Goal: Use online tool/utility: Utilize a website feature to perform a specific function

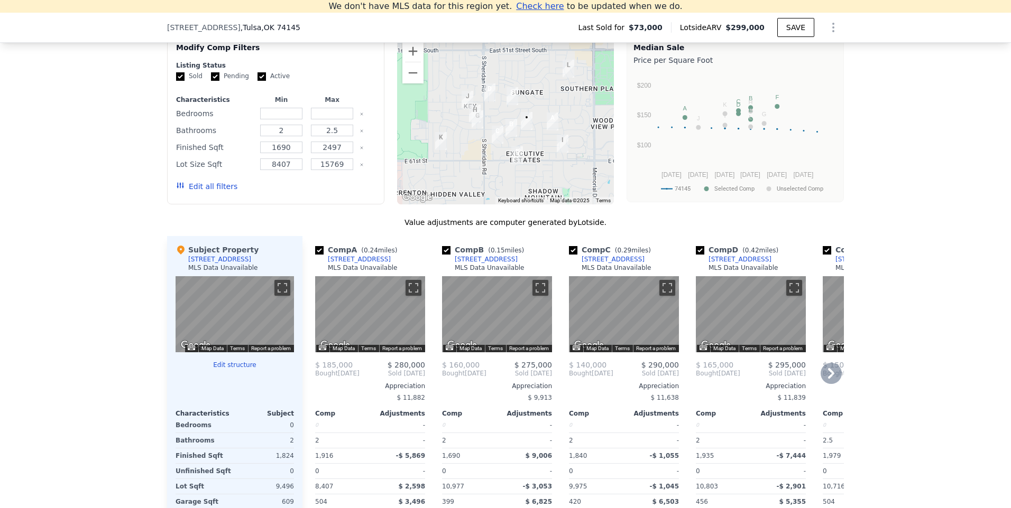
scroll to position [886, 0]
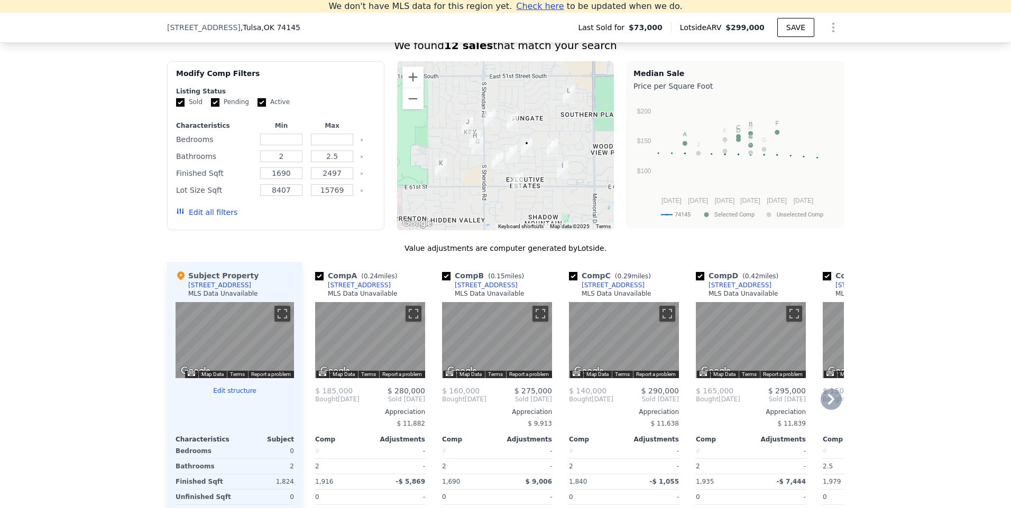
click at [823, 410] on icon at bounding box center [830, 399] width 21 height 21
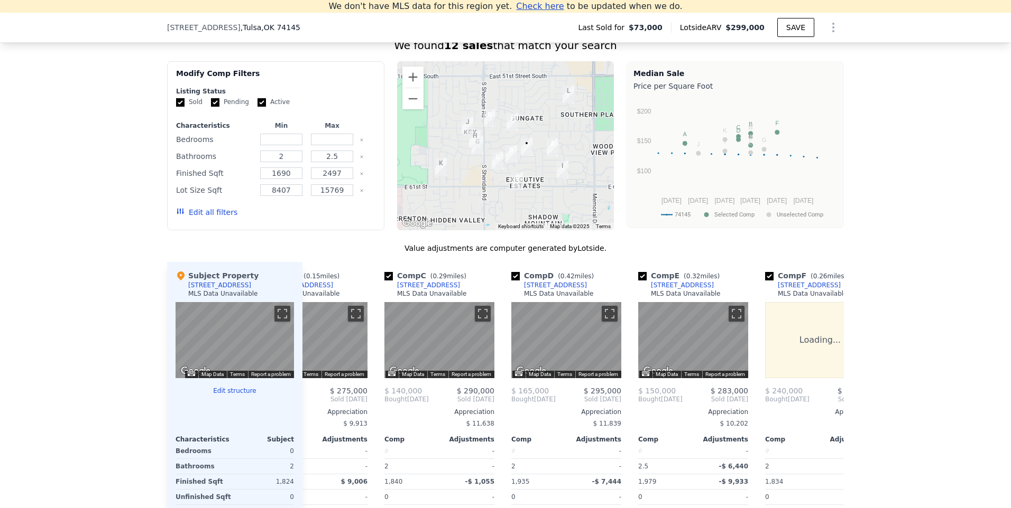
scroll to position [0, 254]
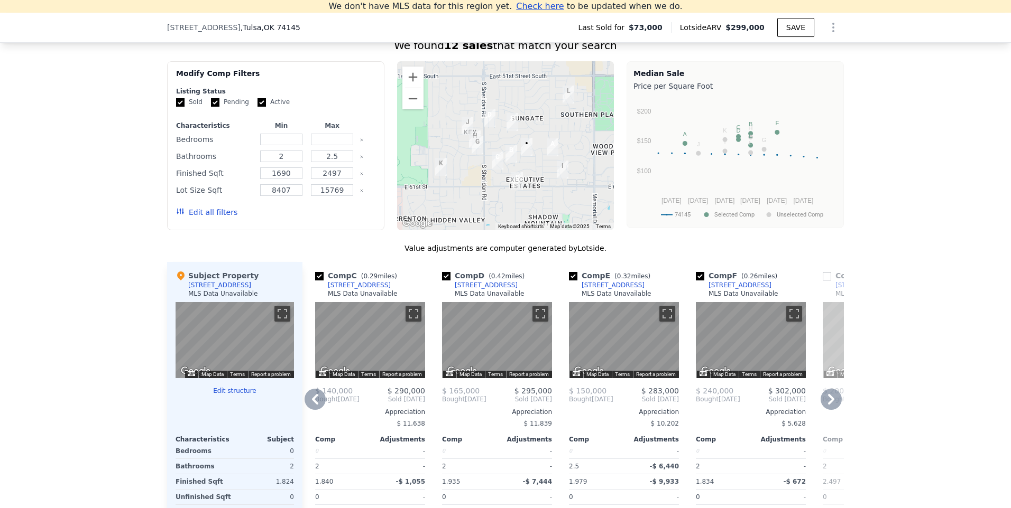
click at [831, 410] on icon at bounding box center [830, 399] width 21 height 21
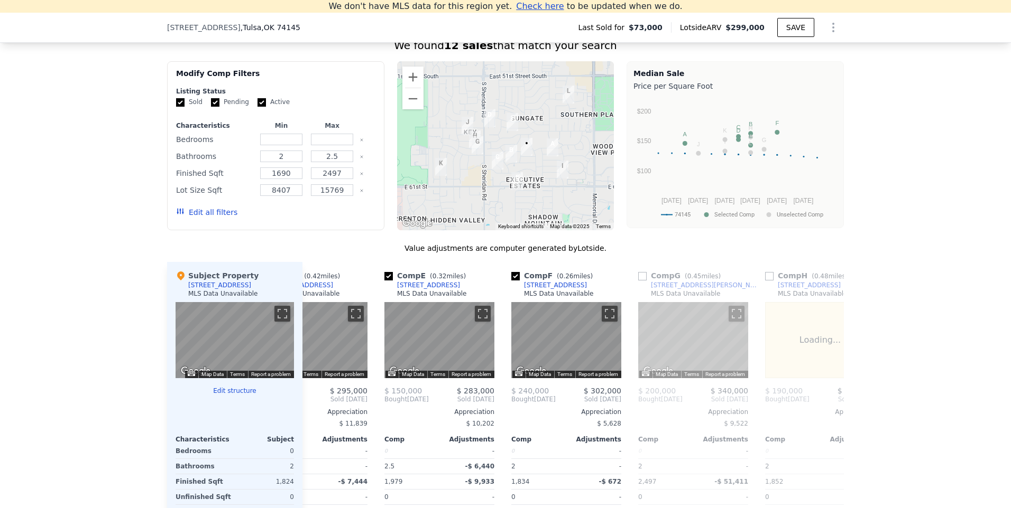
scroll to position [0, 507]
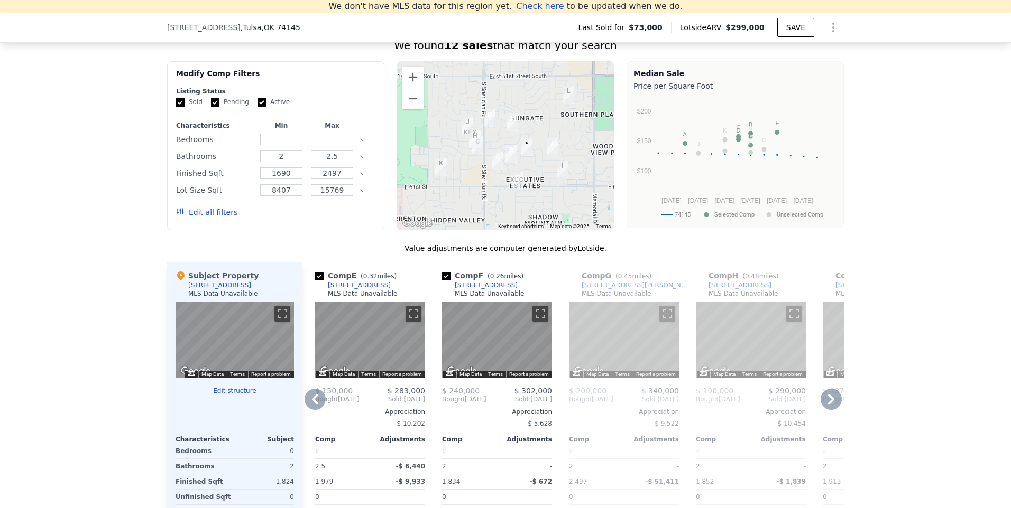
click at [831, 410] on icon at bounding box center [830, 399] width 21 height 21
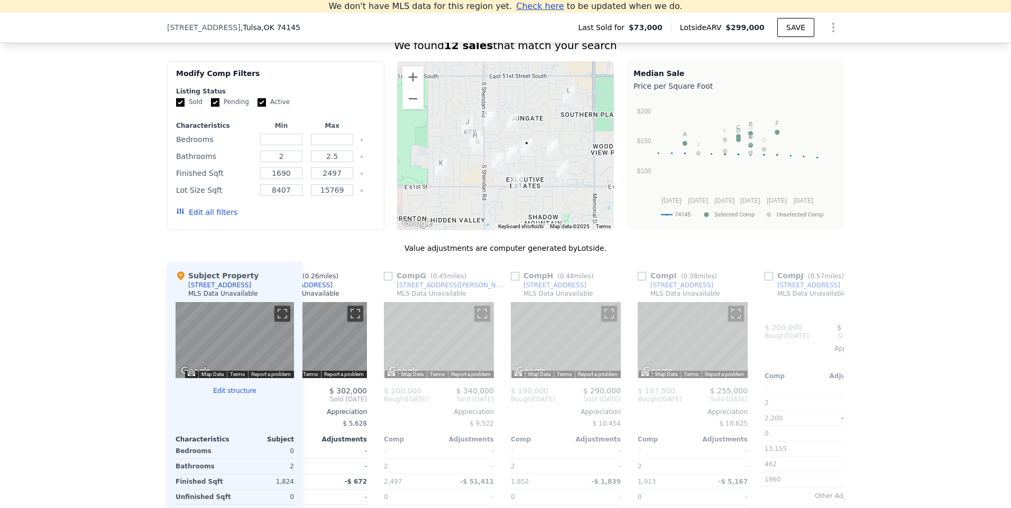
scroll to position [0, 761]
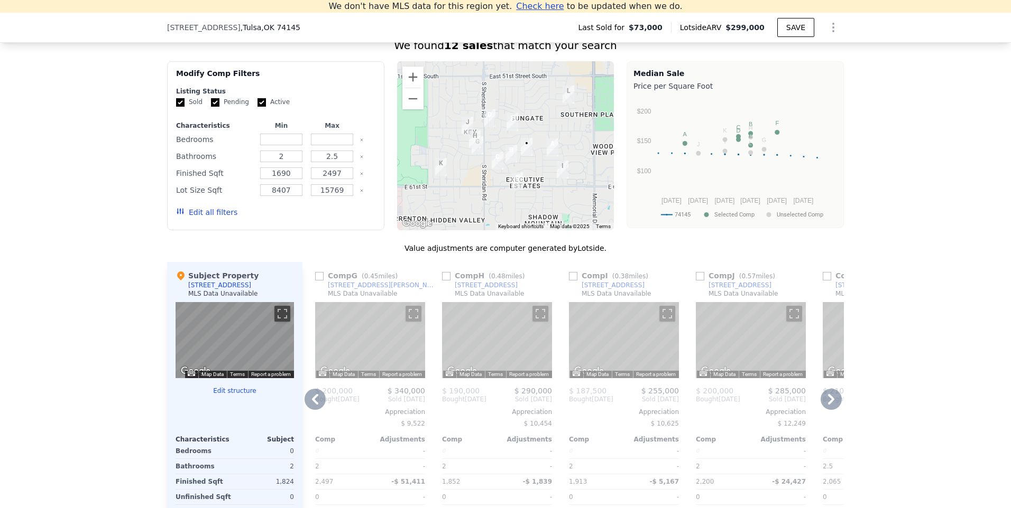
click at [831, 410] on icon at bounding box center [830, 399] width 21 height 21
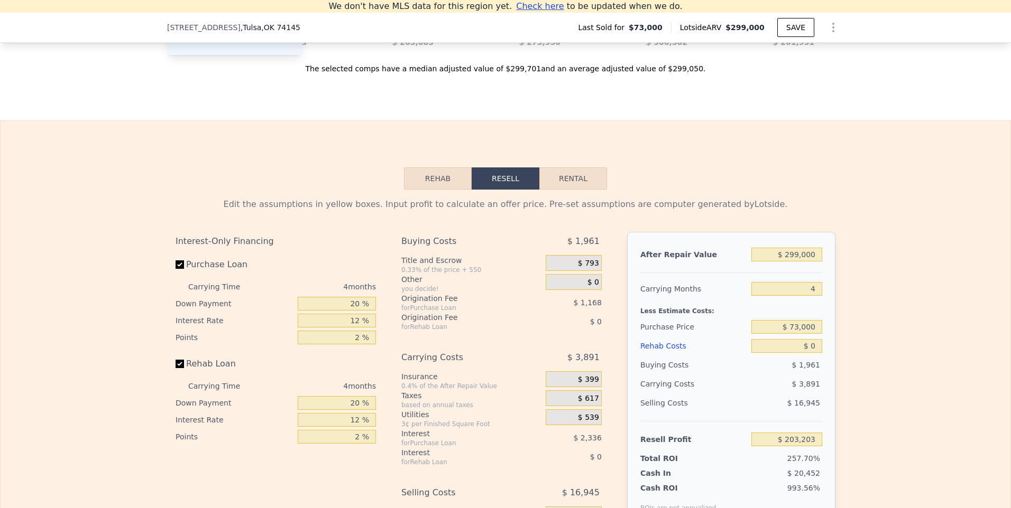
scroll to position [1415, 0]
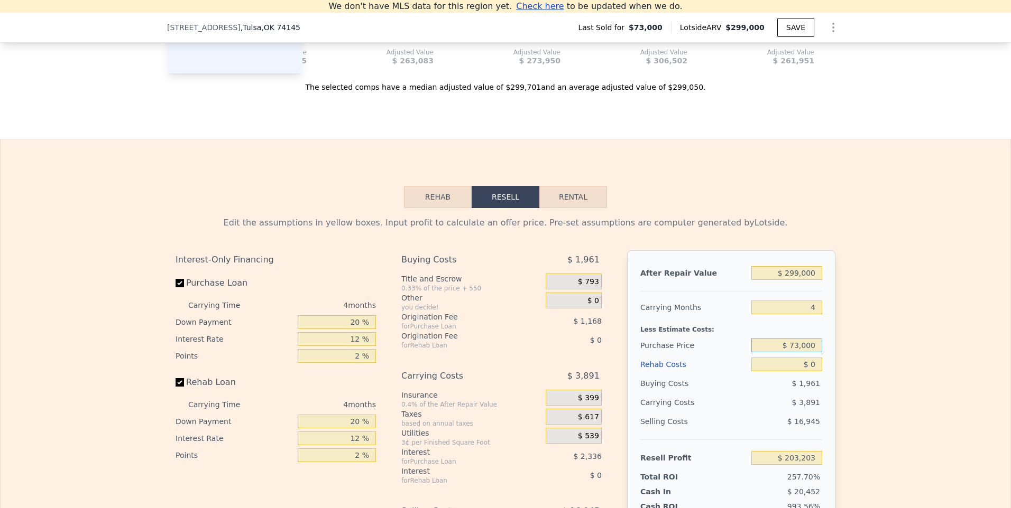
click at [791, 353] on input "$ 73,000" at bounding box center [786, 346] width 71 height 14
drag, startPoint x: 789, startPoint y: 362, endPoint x: 831, endPoint y: 361, distance: 41.8
click at [831, 361] on div "After Repair Value $ 299,000 Carrying Months 4 Less Estimate Costs: Purchase Pr…" at bounding box center [731, 398] width 208 height 294
type input "$ 150,000"
click at [741, 412] on div "$ 3,891" at bounding box center [766, 402] width 112 height 19
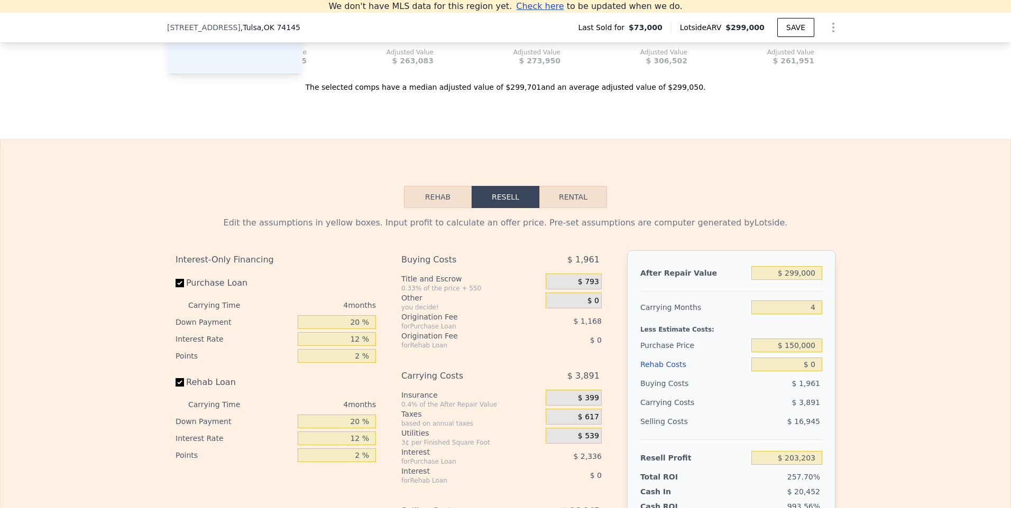
type input "$ 122,250"
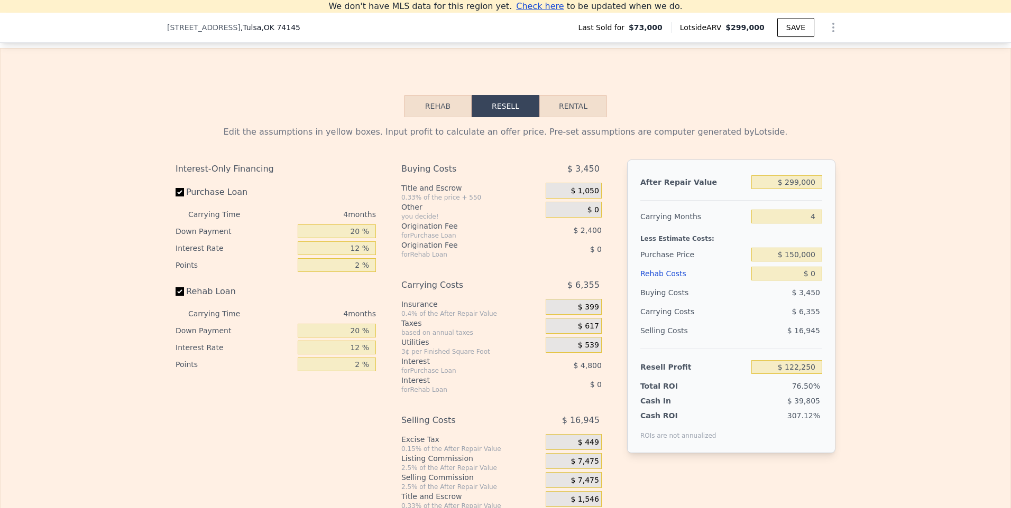
scroll to position [1521, 0]
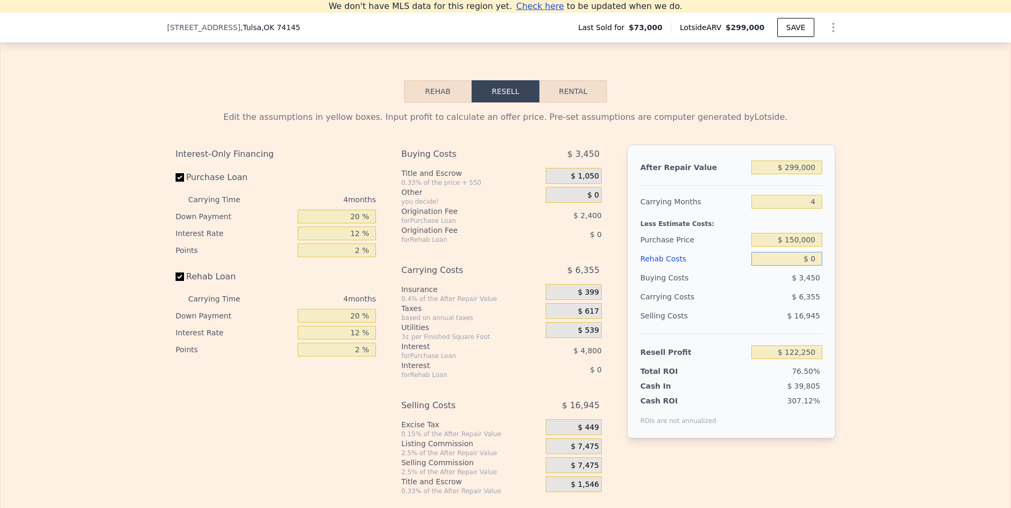
click at [806, 266] on input "$ 0" at bounding box center [786, 259] width 71 height 14
type input "$ 30"
type input "$ 122,220"
type input "$ 300"
type input "$ 121,937"
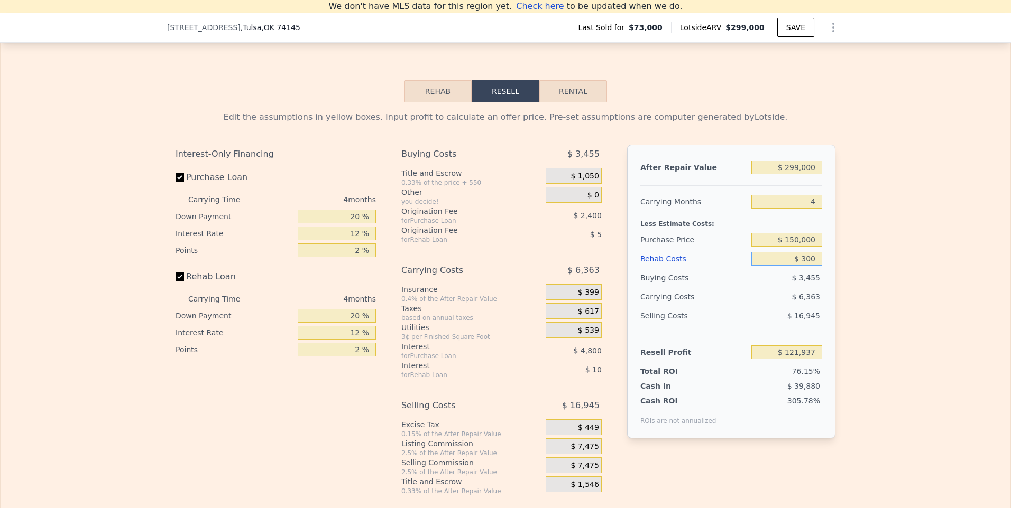
type input "$ 3,000"
type input "$ 119,106"
type input "$ 30,000"
type input "$ 90,810"
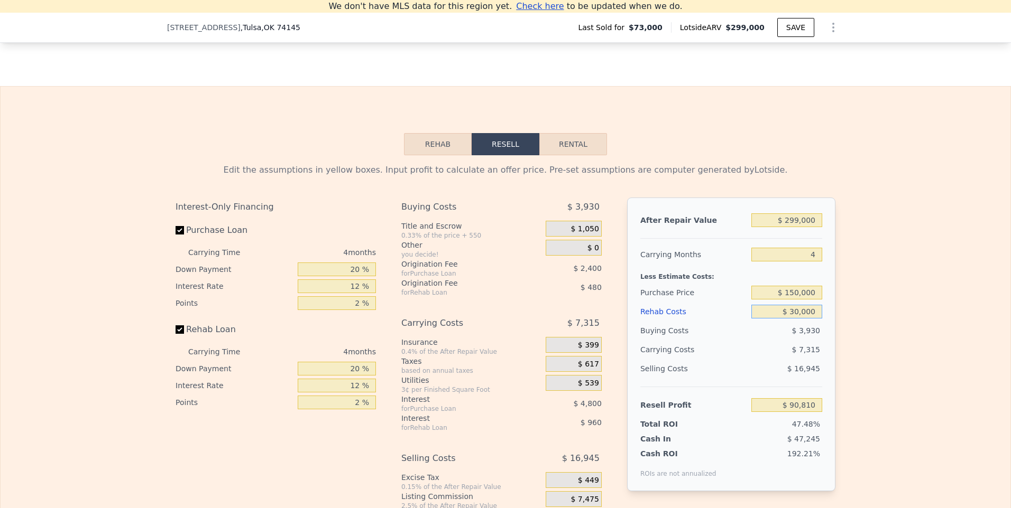
type input "$ 30,000"
click at [355, 293] on input "12 %" at bounding box center [337, 287] width 78 height 14
drag, startPoint x: 357, startPoint y: 300, endPoint x: 349, endPoint y: 298, distance: 7.6
click at [349, 293] on input "12 %" at bounding box center [337, 287] width 78 height 14
type input "7 %"
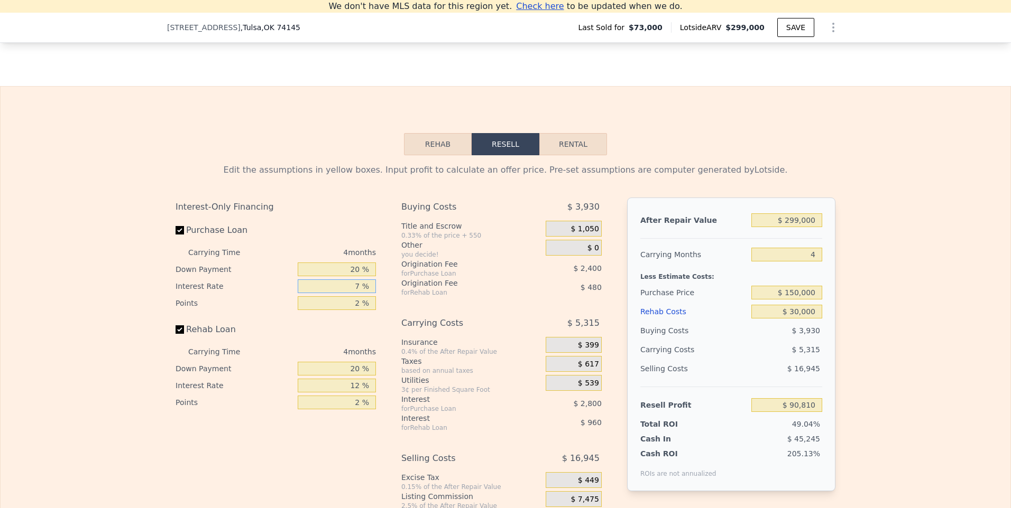
type input "$ 92,810"
type input "7 %"
drag, startPoint x: 355, startPoint y: 398, endPoint x: 335, endPoint y: 398, distance: 20.6
click at [335, 393] on input "12 %" at bounding box center [337, 386] width 78 height 14
type input "7 %"
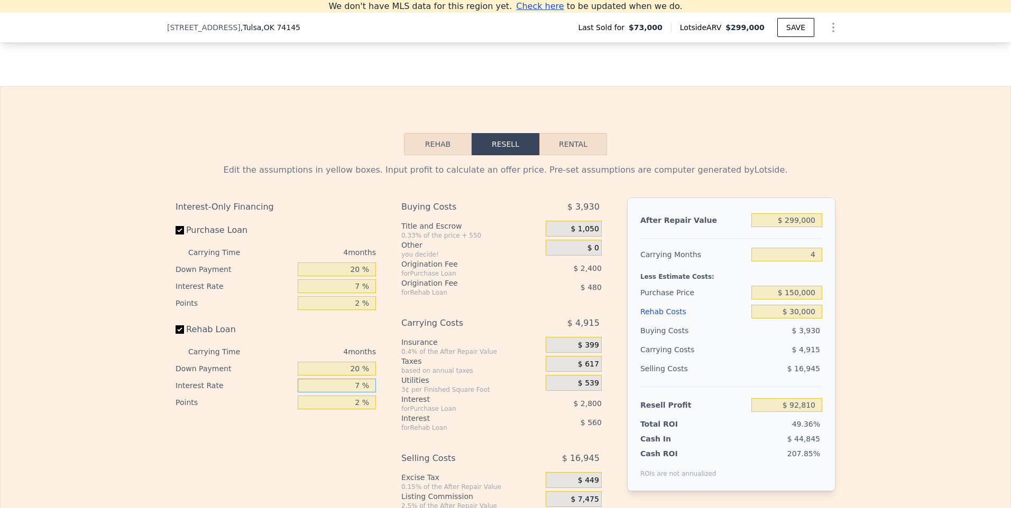
type input "$ 93,210"
type input "7 %"
click at [507, 333] on div "Carrying Costs" at bounding box center [460, 323] width 118 height 19
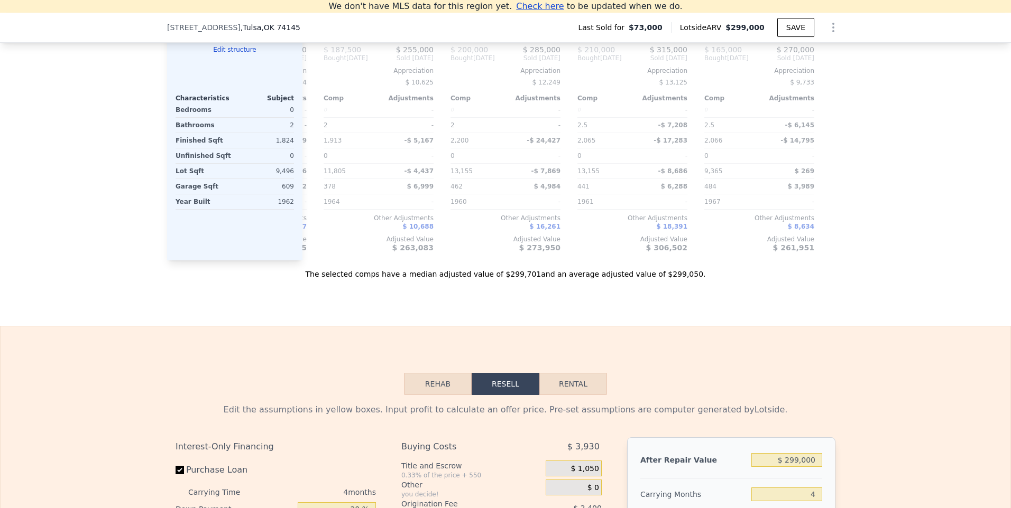
scroll to position [1204, 0]
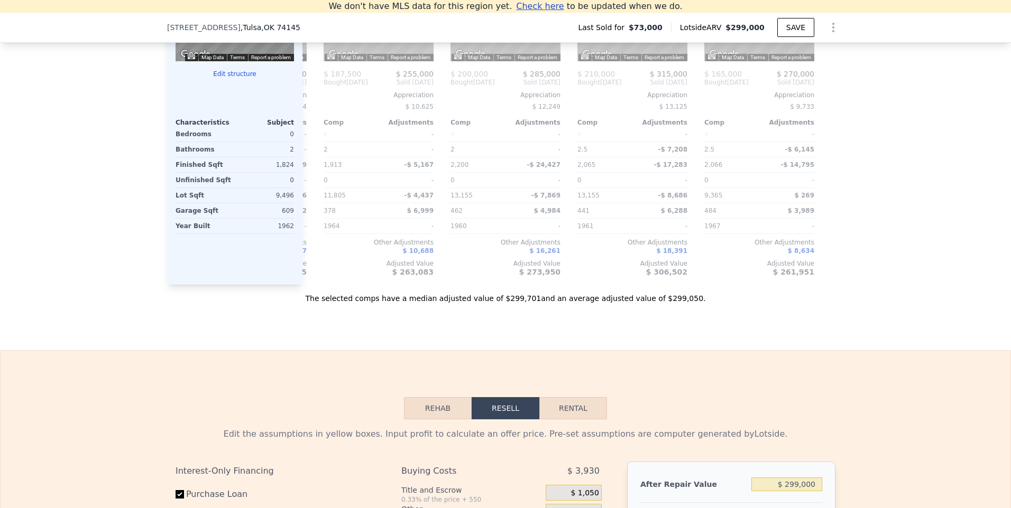
click at [423, 420] on button "Rehab" at bounding box center [438, 408] width 68 height 22
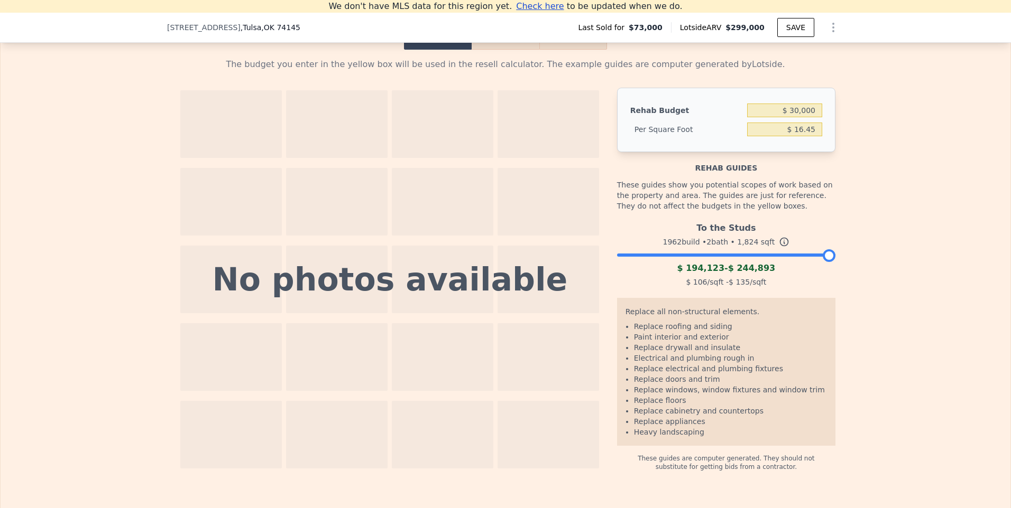
scroll to position [1521, 0]
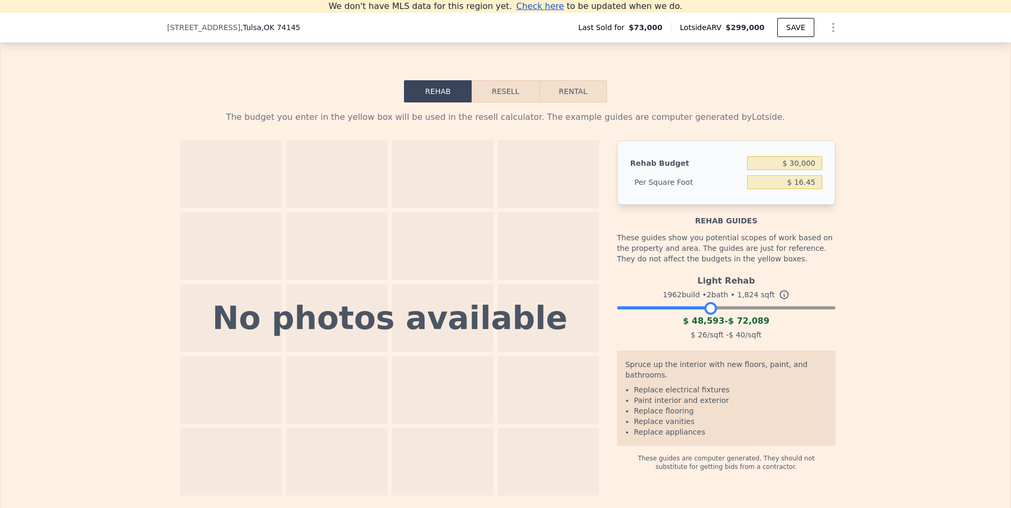
drag, startPoint x: 829, startPoint y: 323, endPoint x: 711, endPoint y: 329, distance: 117.5
click at [711, 315] on div at bounding box center [710, 308] width 13 height 13
drag, startPoint x: 708, startPoint y: 327, endPoint x: 719, endPoint y: 327, distance: 11.1
click at [719, 315] on div at bounding box center [718, 308] width 13 height 13
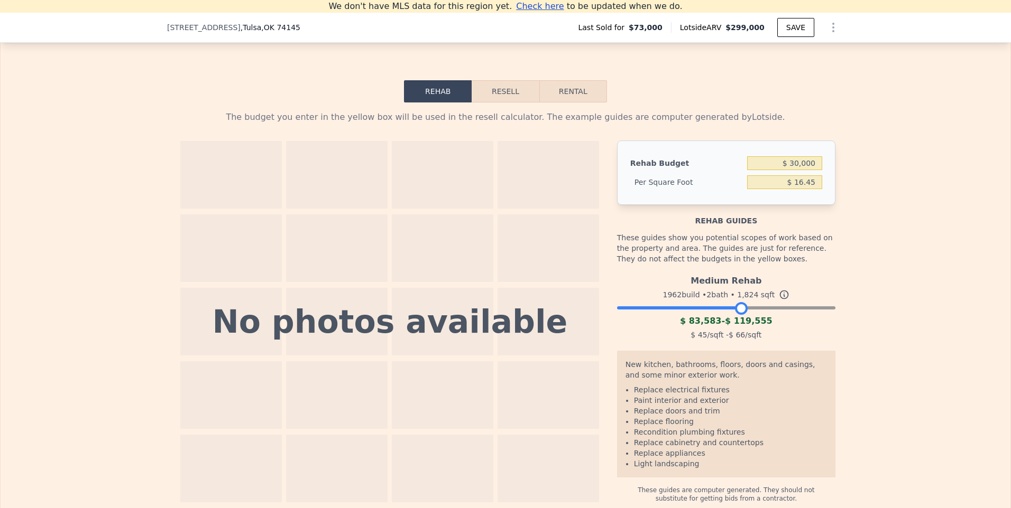
drag, startPoint x: 719, startPoint y: 327, endPoint x: 741, endPoint y: 328, distance: 21.2
click at [741, 315] on div at bounding box center [741, 308] width 13 height 13
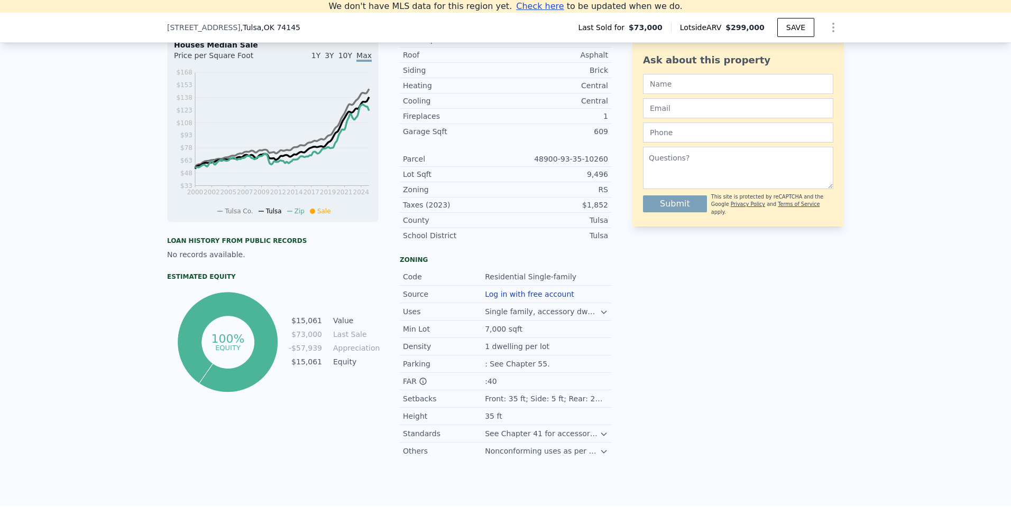
scroll to position [335, 0]
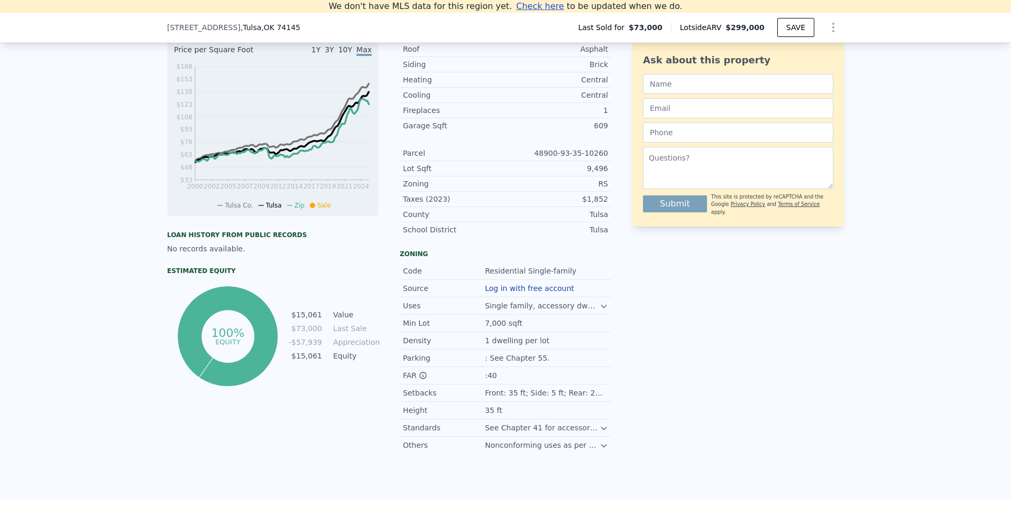
click at [599, 433] on icon at bounding box center [603, 428] width 8 height 8
click at [599, 461] on icon at bounding box center [603, 456] width 8 height 8
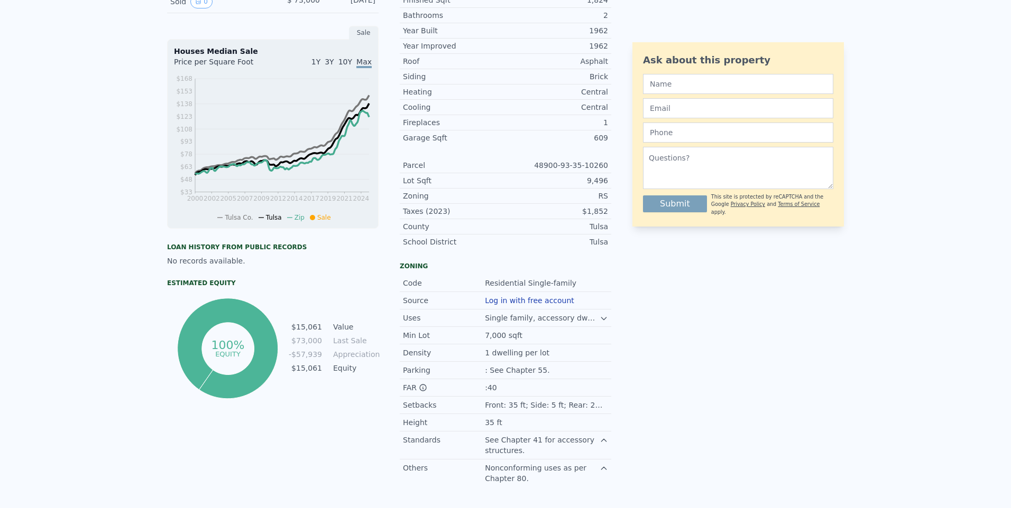
scroll to position [12, 0]
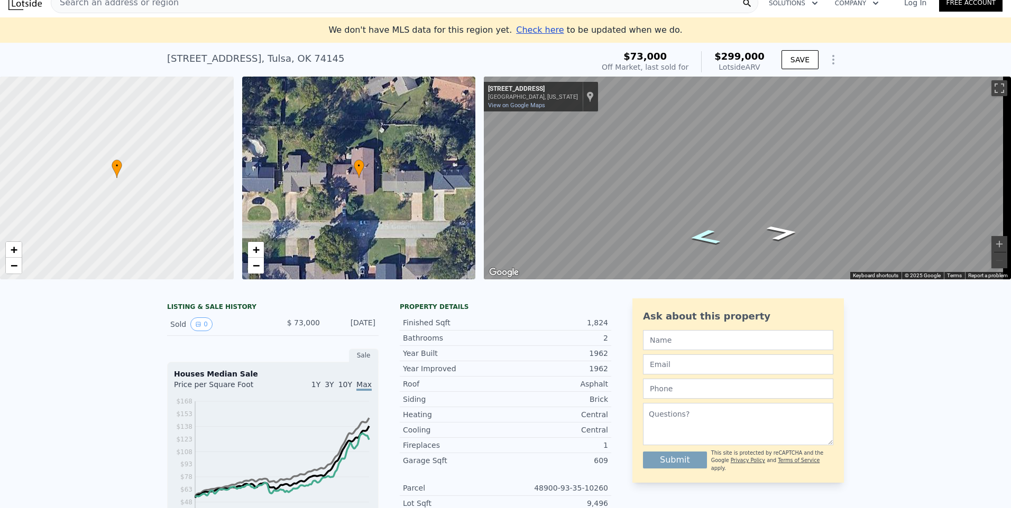
click at [707, 241] on icon "Go West, E 58th Pl" at bounding box center [704, 237] width 58 height 23
click at [785, 239] on icon "Go East, E 58th Pl" at bounding box center [782, 232] width 58 height 23
click at [699, 238] on icon "Go West, E 58th Pl" at bounding box center [704, 237] width 58 height 23
click at [699, 238] on icon "Go West, E 58th Pl" at bounding box center [704, 237] width 55 height 22
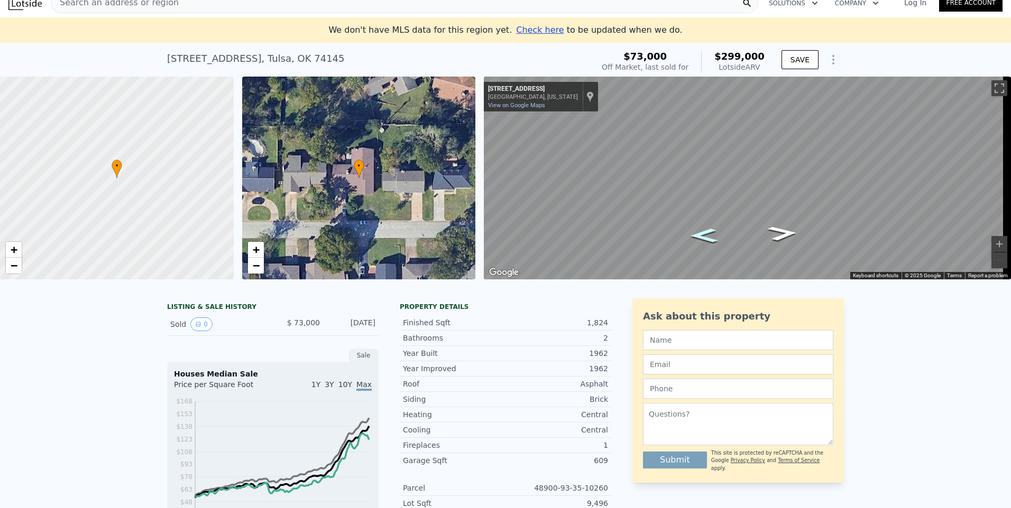
click at [697, 236] on icon "Go West, E 58th Pl" at bounding box center [703, 235] width 51 height 21
click at [700, 235] on icon "Go West, E 58th Pl" at bounding box center [703, 235] width 51 height 21
click at [710, 247] on icon "Go Southwest, S 70th E Ave" at bounding box center [716, 244] width 79 height 25
click at [730, 247] on icon "Go South, S 70th E Ave" at bounding box center [742, 247] width 63 height 15
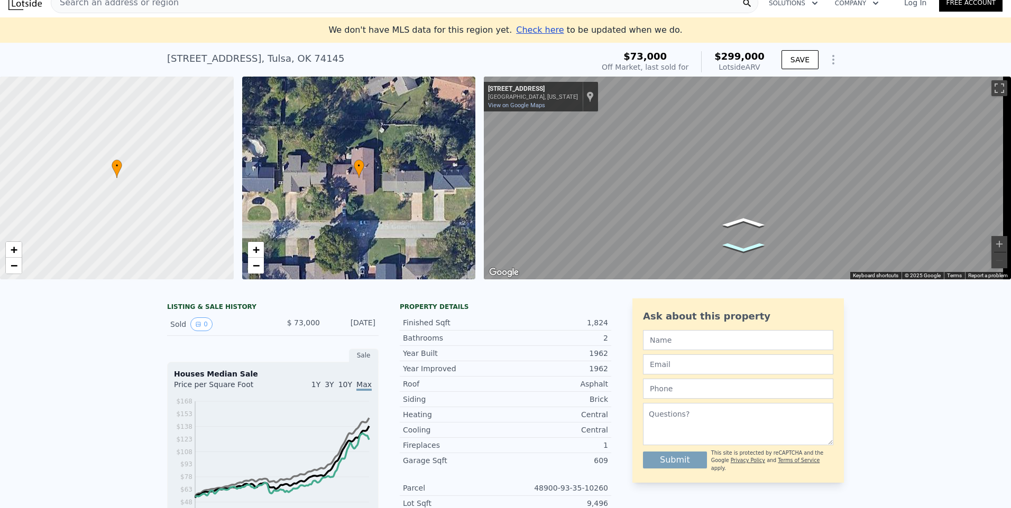
click at [733, 247] on icon "Go South, S 70th E Ave" at bounding box center [742, 247] width 63 height 15
click at [738, 247] on icon "Go South, S 70th E Ave" at bounding box center [742, 247] width 63 height 15
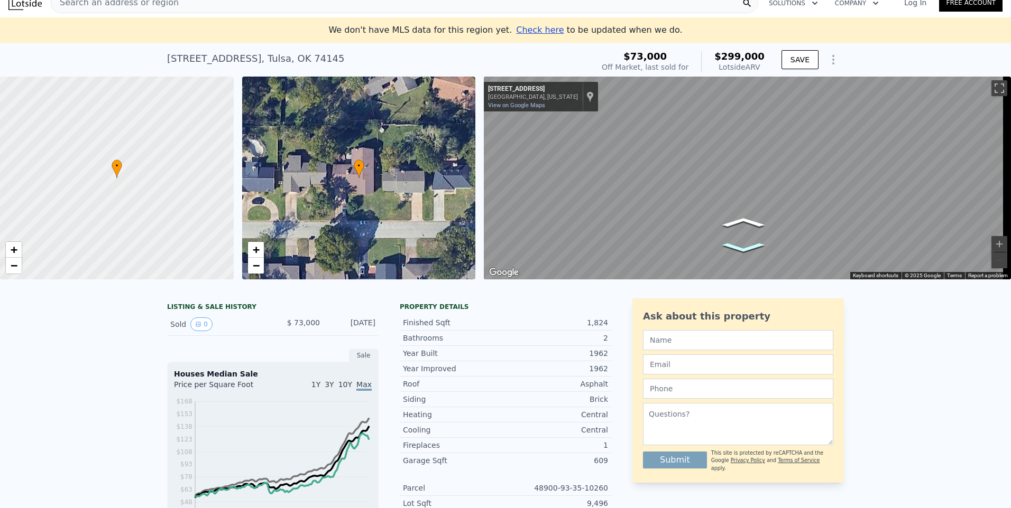
click at [738, 247] on icon "Go South, S 70th E Ave" at bounding box center [742, 247] width 63 height 15
click at [739, 247] on icon "Go Southwest, E 59th St" at bounding box center [725, 246] width 78 height 23
click at [699, 239] on icon "Go West, E 59th St" at bounding box center [705, 237] width 58 height 22
click at [700, 239] on icon "Go West, E 59th St" at bounding box center [704, 237] width 58 height 23
click at [702, 239] on icon "Go West, E 59th St" at bounding box center [704, 237] width 60 height 23
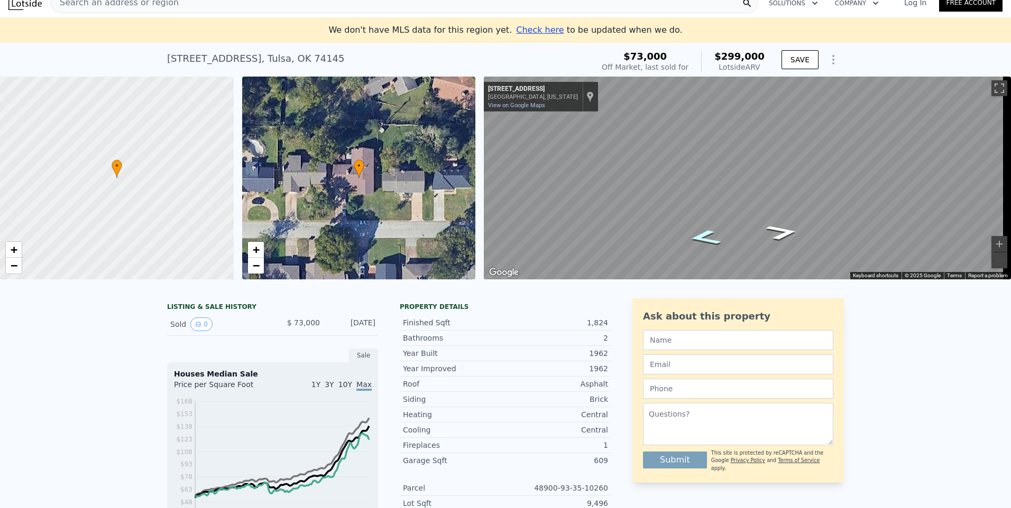
click at [702, 239] on icon "Go West, E 59th St" at bounding box center [704, 237] width 60 height 23
click at [702, 239] on icon "Go West, E 59th St" at bounding box center [704, 238] width 61 height 23
click at [702, 239] on icon "Go West, E 59th St" at bounding box center [705, 238] width 62 height 23
click at [702, 239] on icon "Go West, E 59th St" at bounding box center [704, 238] width 63 height 23
click at [702, 239] on icon "Go West, E 59th St" at bounding box center [704, 239] width 63 height 24
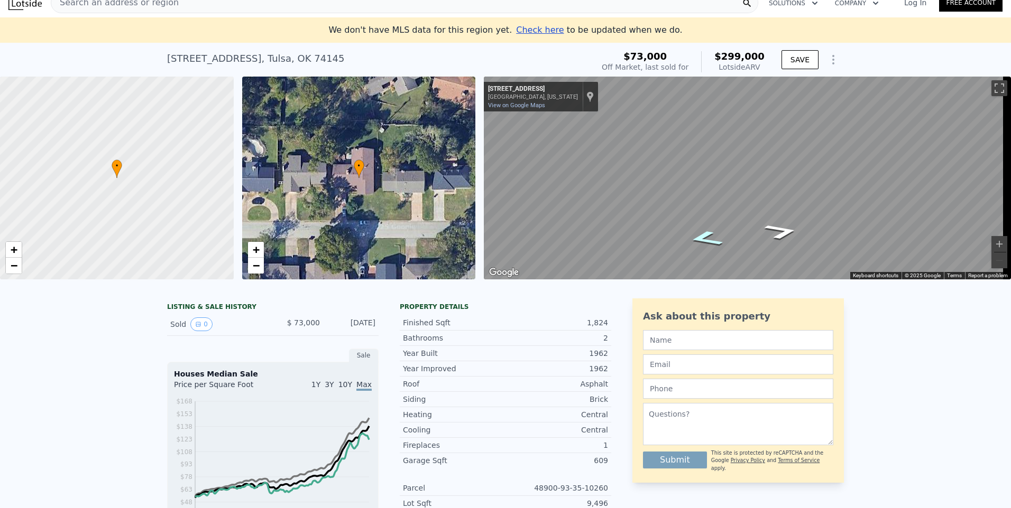
click at [702, 239] on icon "Go West, E 59th St" at bounding box center [705, 239] width 64 height 24
click at [702, 239] on icon "Go West, E 59th St" at bounding box center [705, 239] width 65 height 24
click at [702, 239] on icon "Go West, E 59th St" at bounding box center [706, 239] width 66 height 24
click at [702, 239] on icon "Go West, E 59th St" at bounding box center [706, 240] width 68 height 24
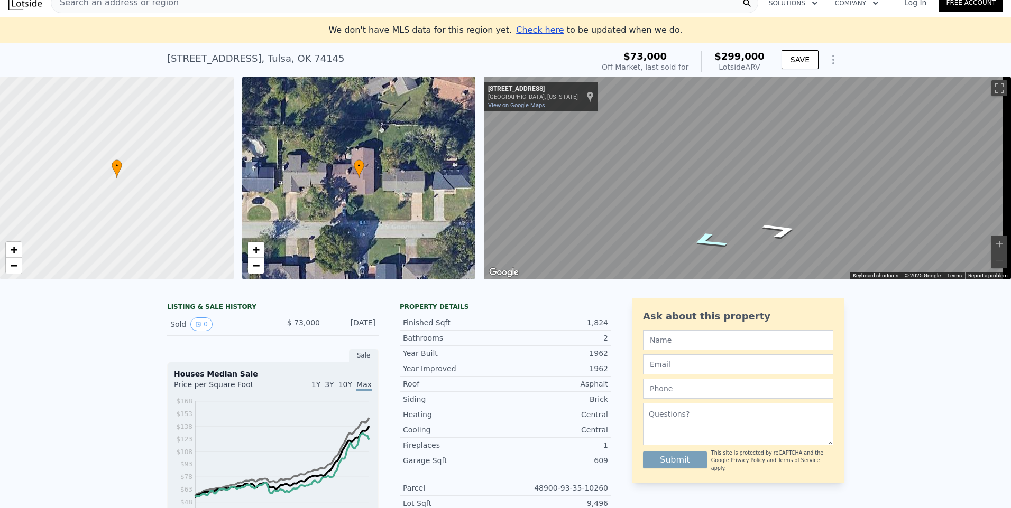
click at [702, 239] on icon "Go West, E 59th St" at bounding box center [707, 240] width 71 height 25
click at [702, 239] on icon "Go Southwest, E 59th St" at bounding box center [710, 241] width 75 height 25
click at [702, 239] on icon "Go Southwest, E 59th St" at bounding box center [712, 242] width 77 height 25
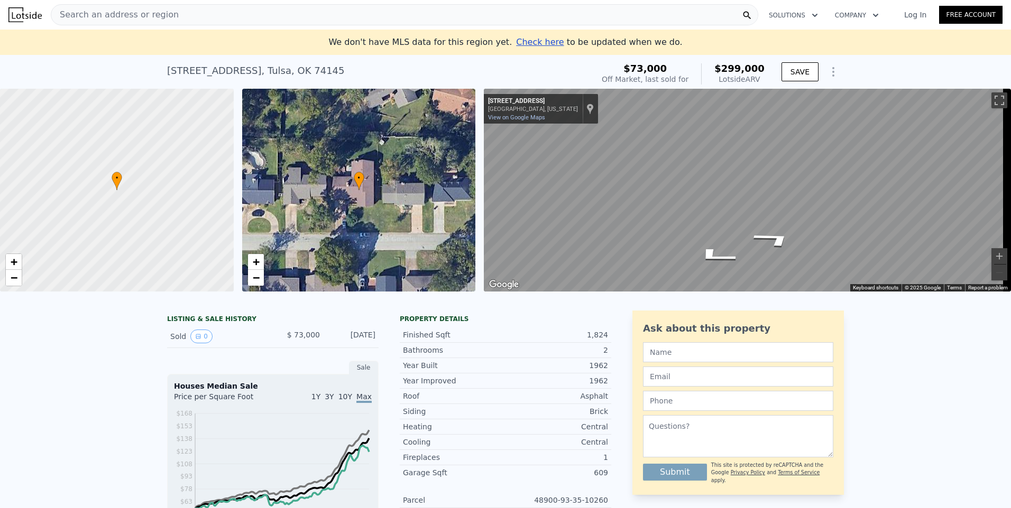
type input "$ 0"
